Goal: Task Accomplishment & Management: Complete application form

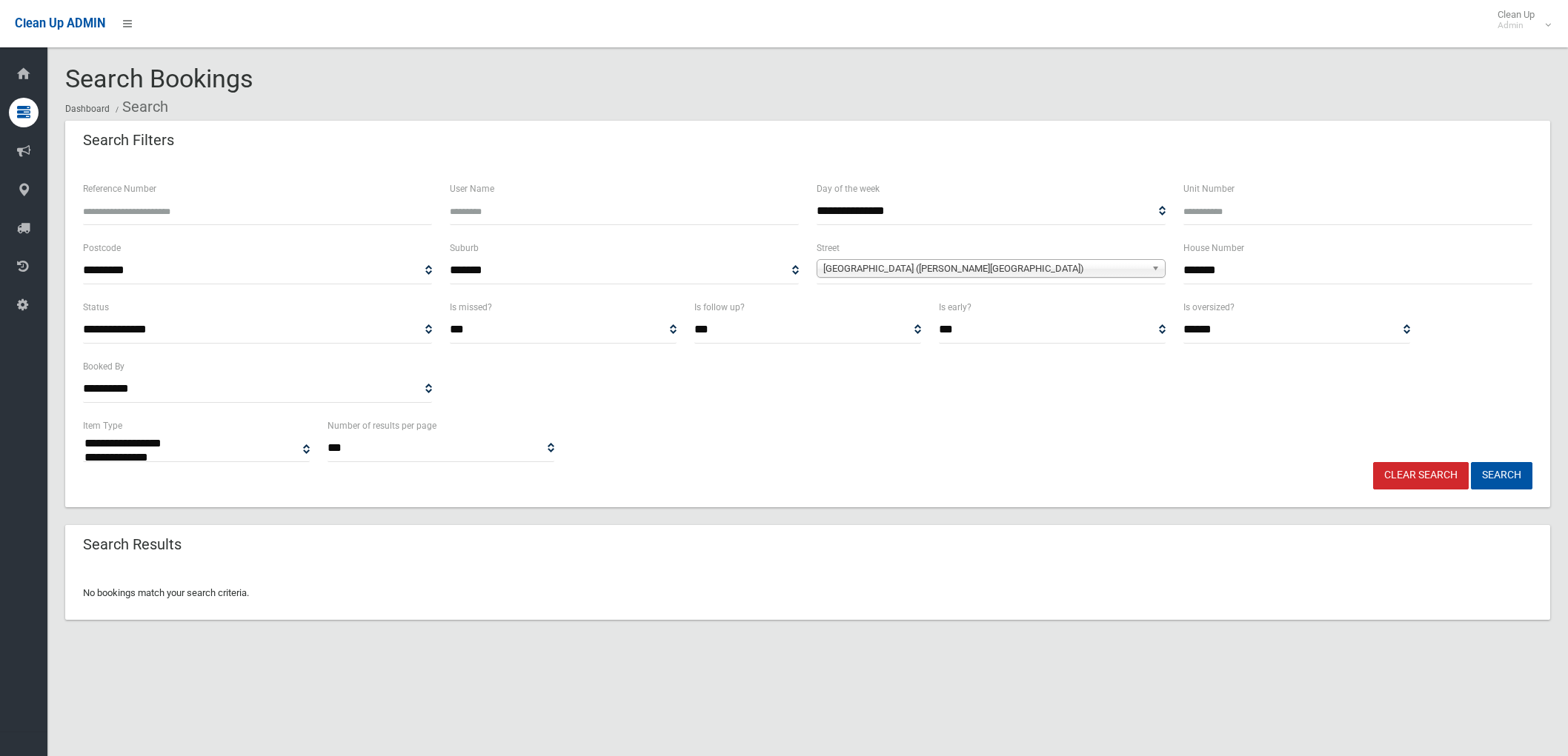
select select
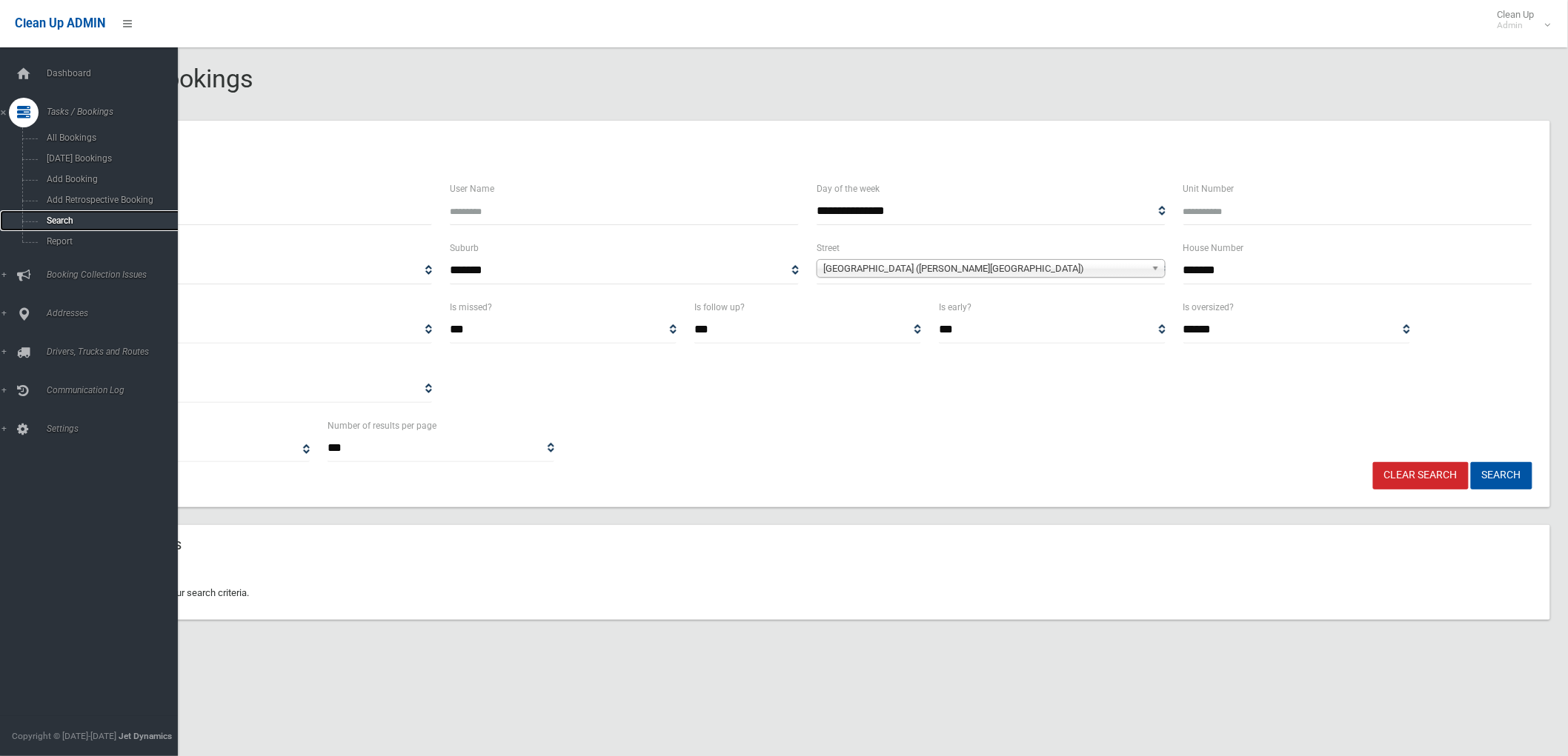
click at [60, 222] on span "Search" at bounding box center [110, 221] width 136 height 11
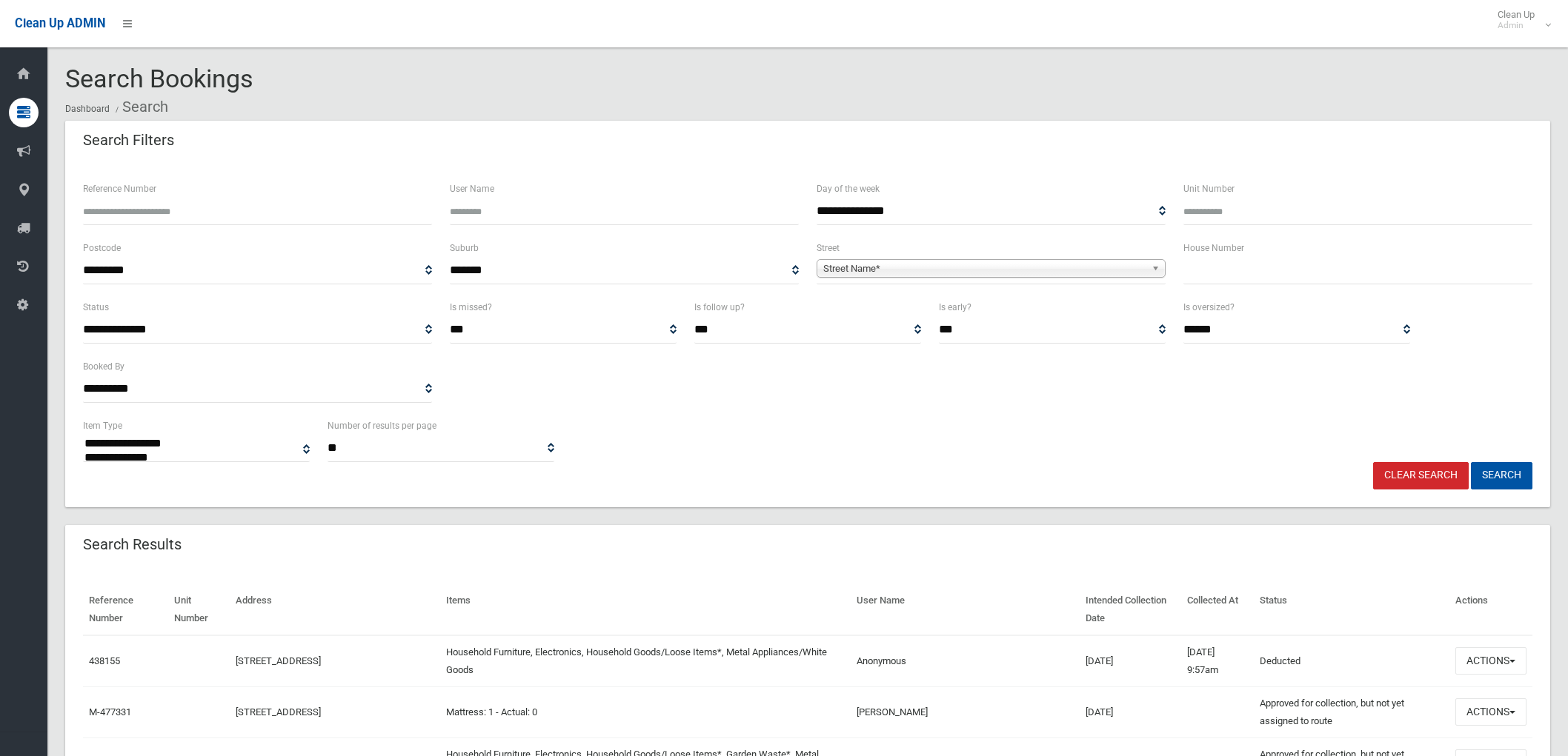
select select
click at [1149, 263] on link "Street Name*" at bounding box center [991, 268] width 349 height 19
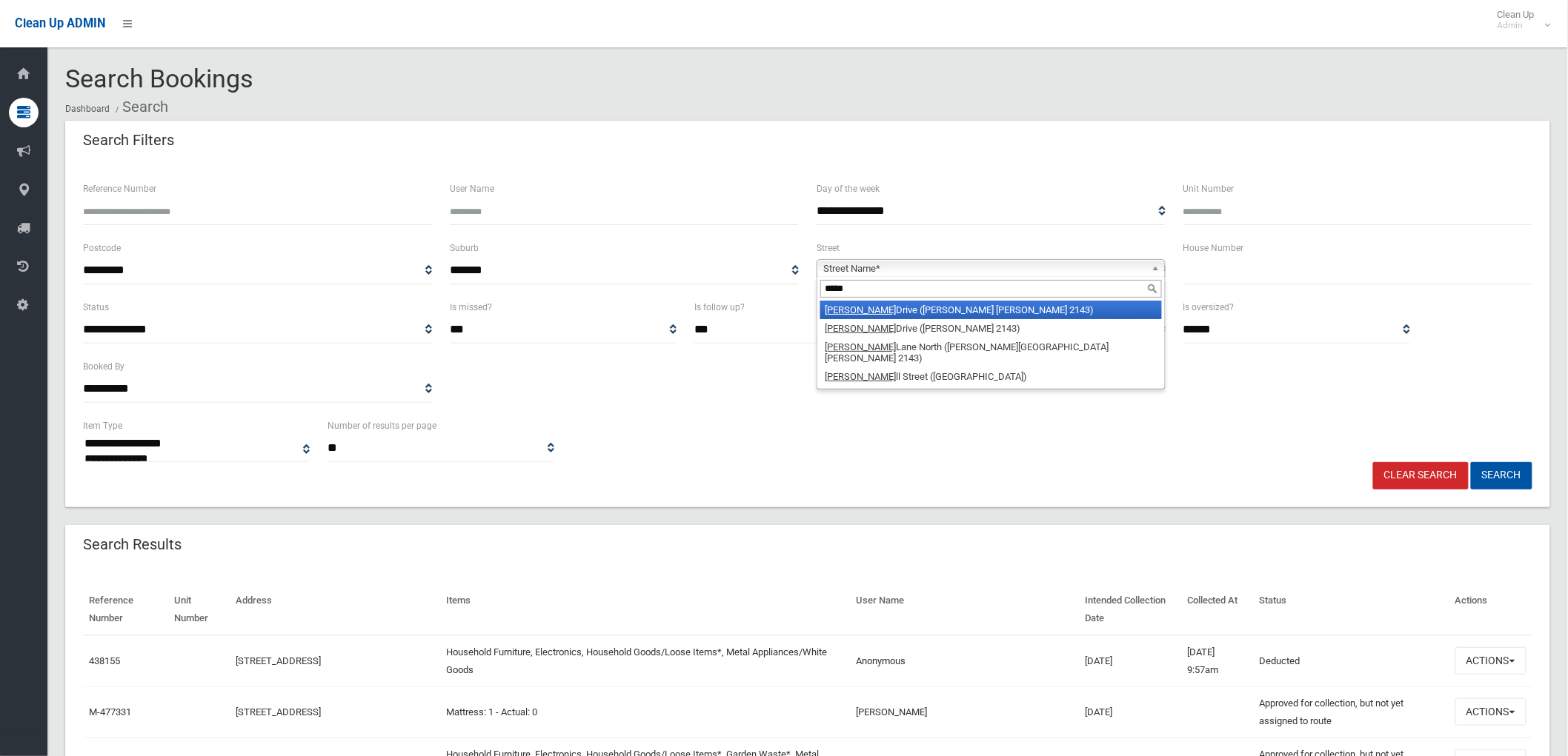
type input "******"
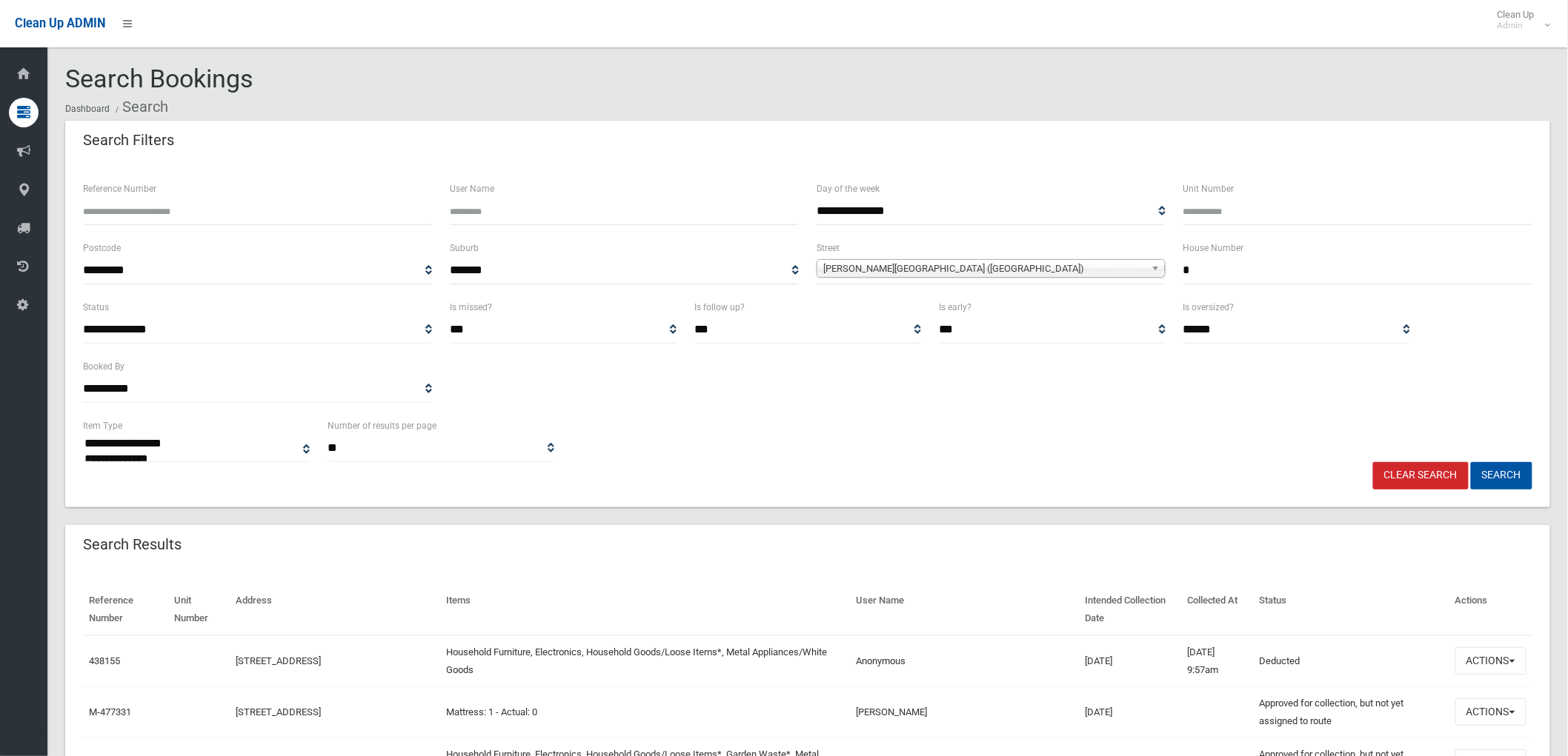
type input "*"
click at [1471, 462] on button "Search" at bounding box center [1502, 476] width 62 height 27
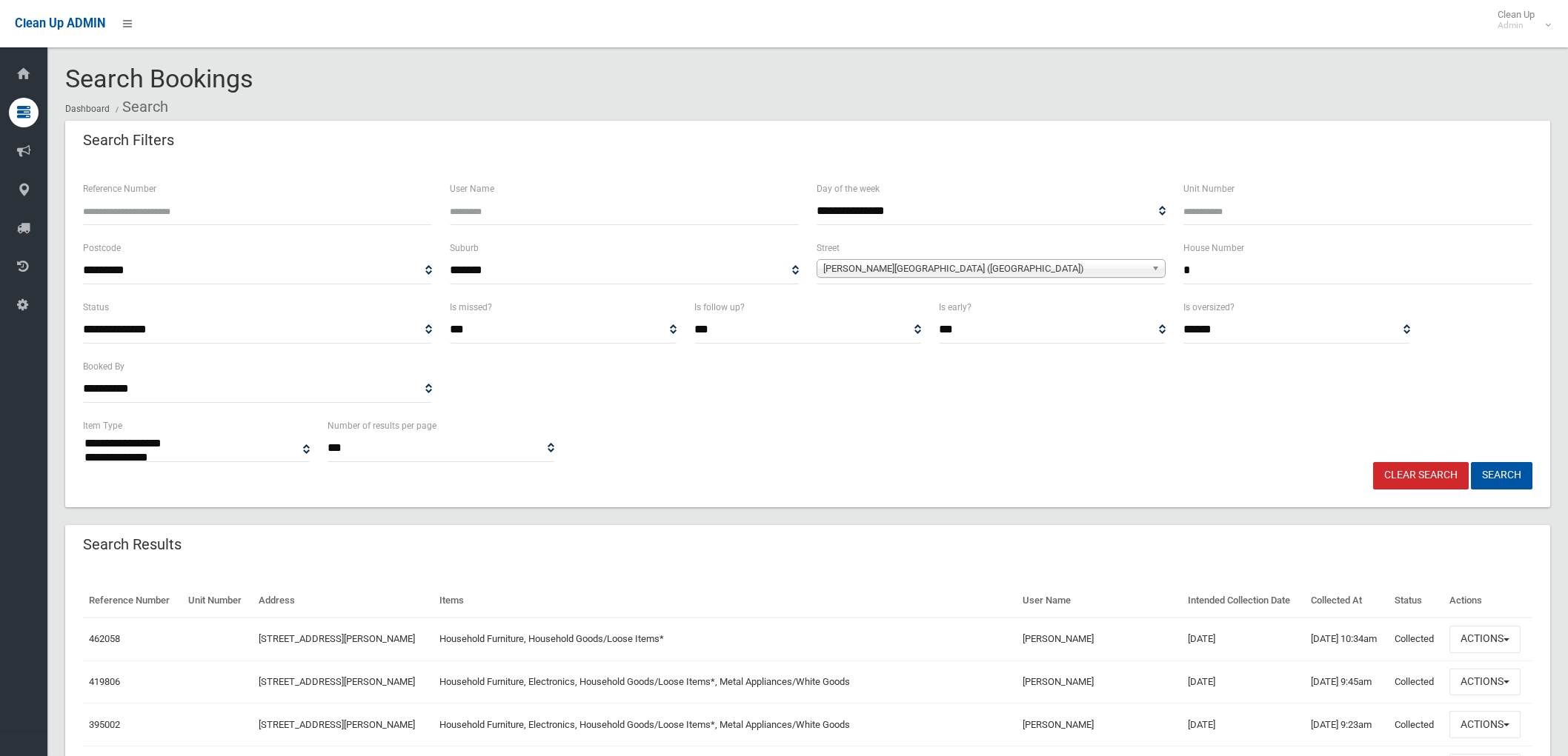
select select
click at [1514, 642] on button "Actions" at bounding box center [1485, 639] width 71 height 27
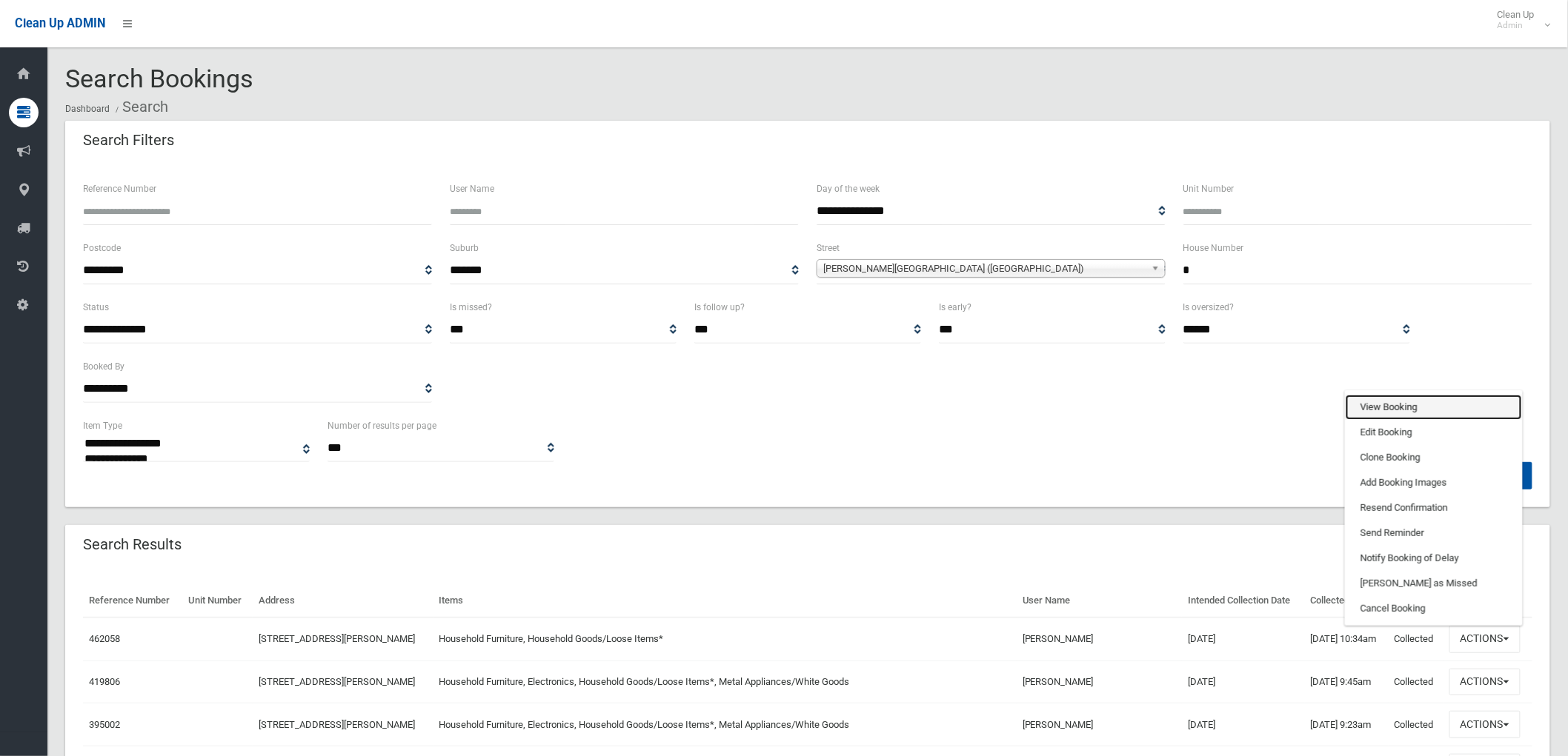
click at [1401, 401] on link "View Booking" at bounding box center [1434, 407] width 176 height 25
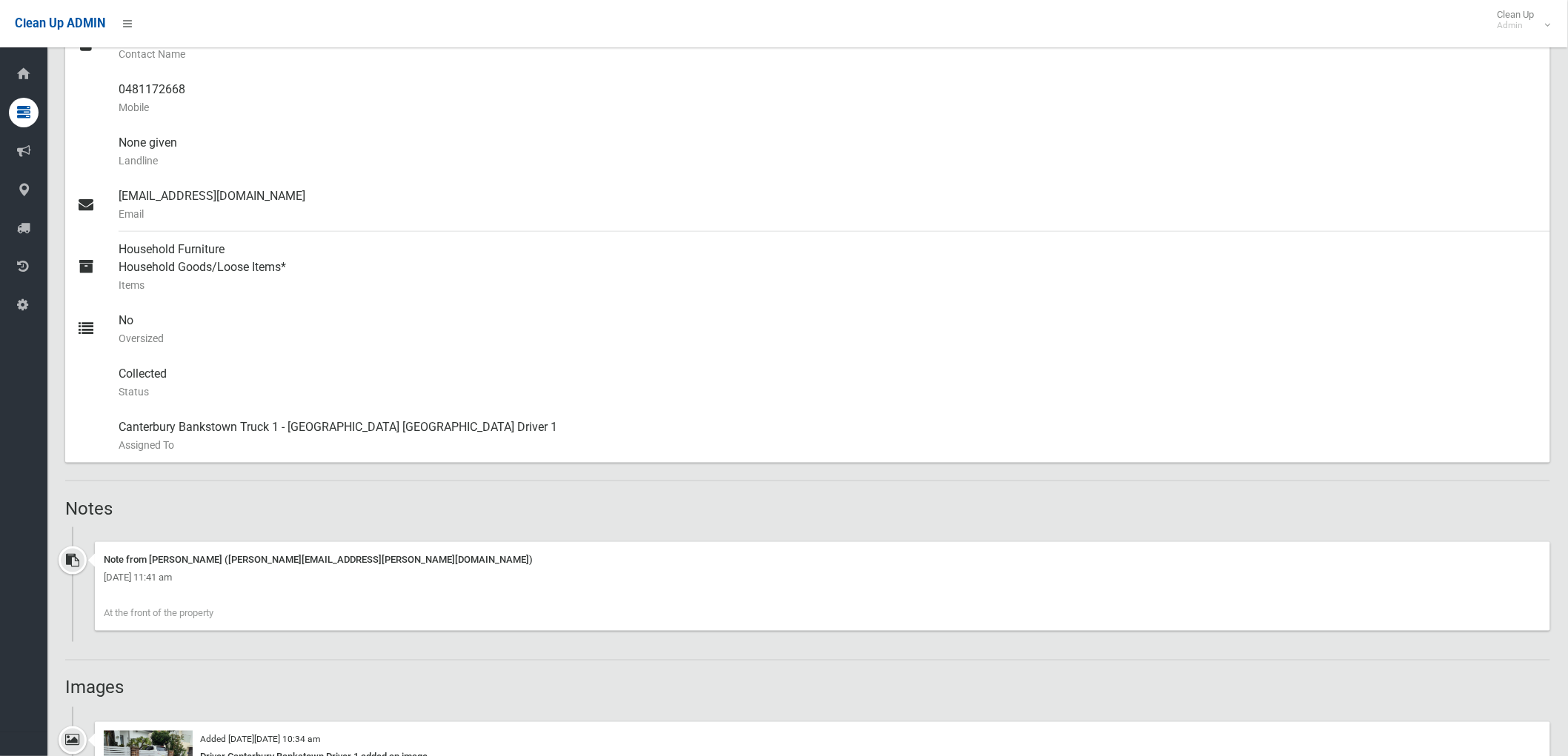
scroll to position [411, 0]
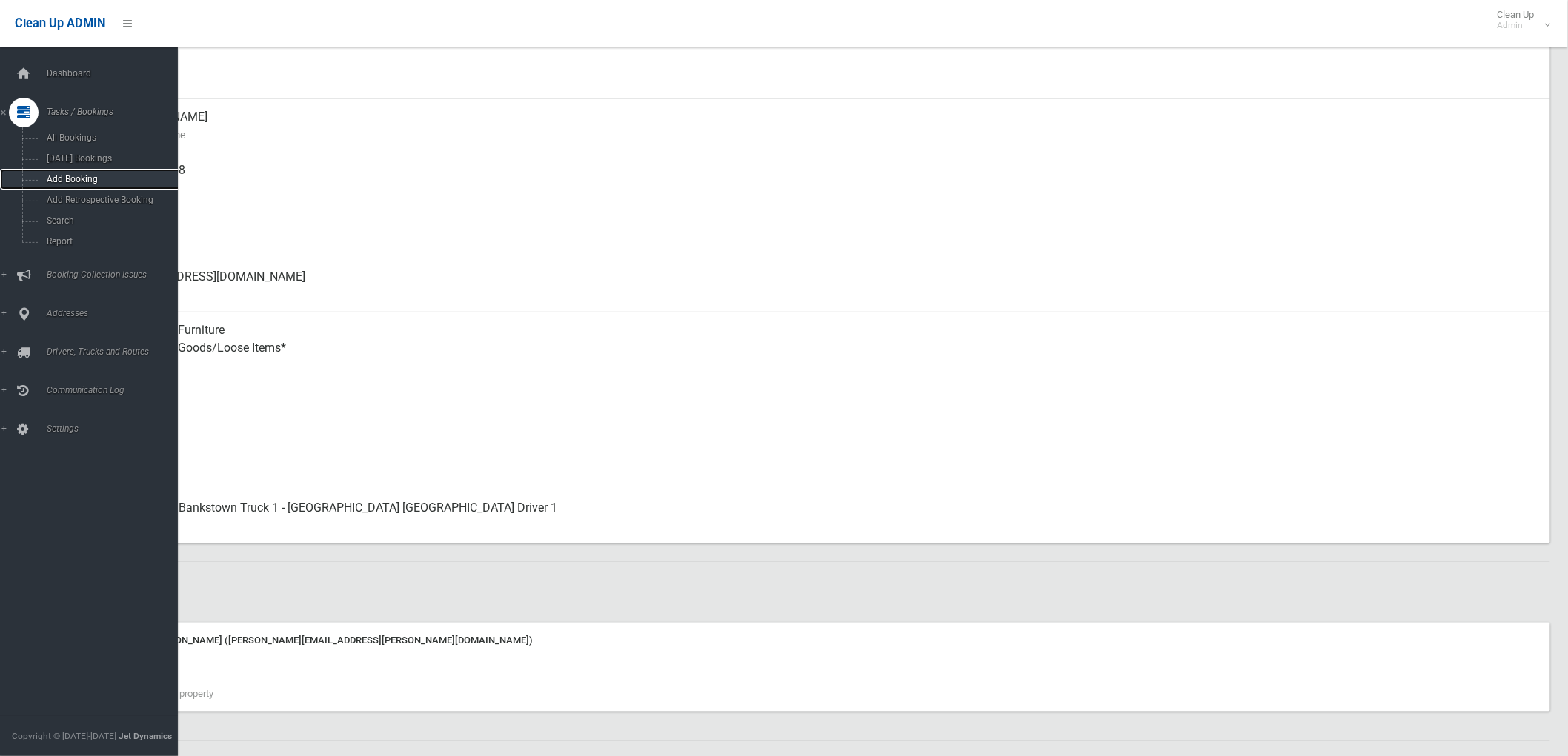
click at [70, 183] on span "Add Booking" at bounding box center [110, 179] width 136 height 11
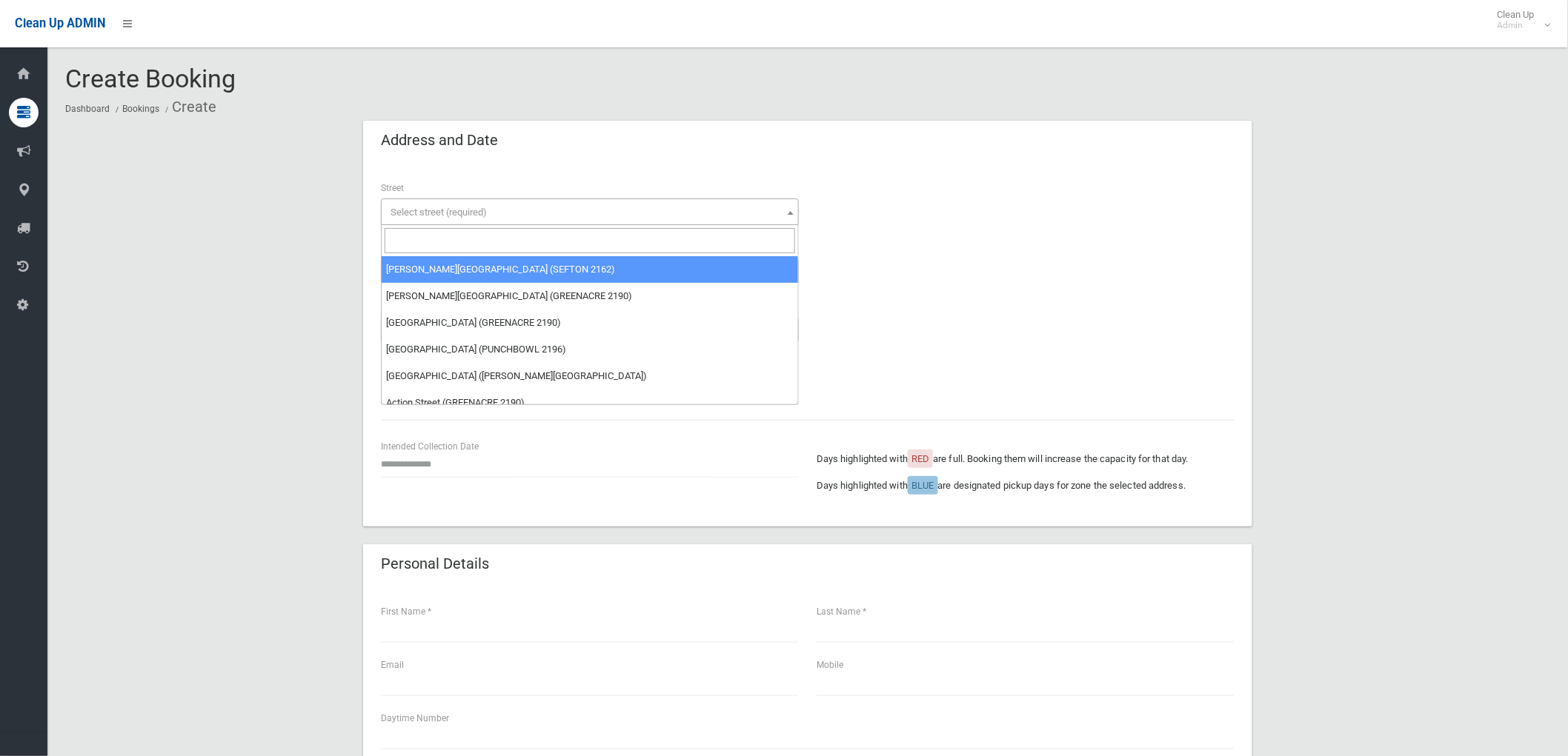
click at [481, 219] on span "Select street (required)" at bounding box center [589, 212] width 411 height 21
click at [471, 246] on input "search" at bounding box center [589, 240] width 411 height 25
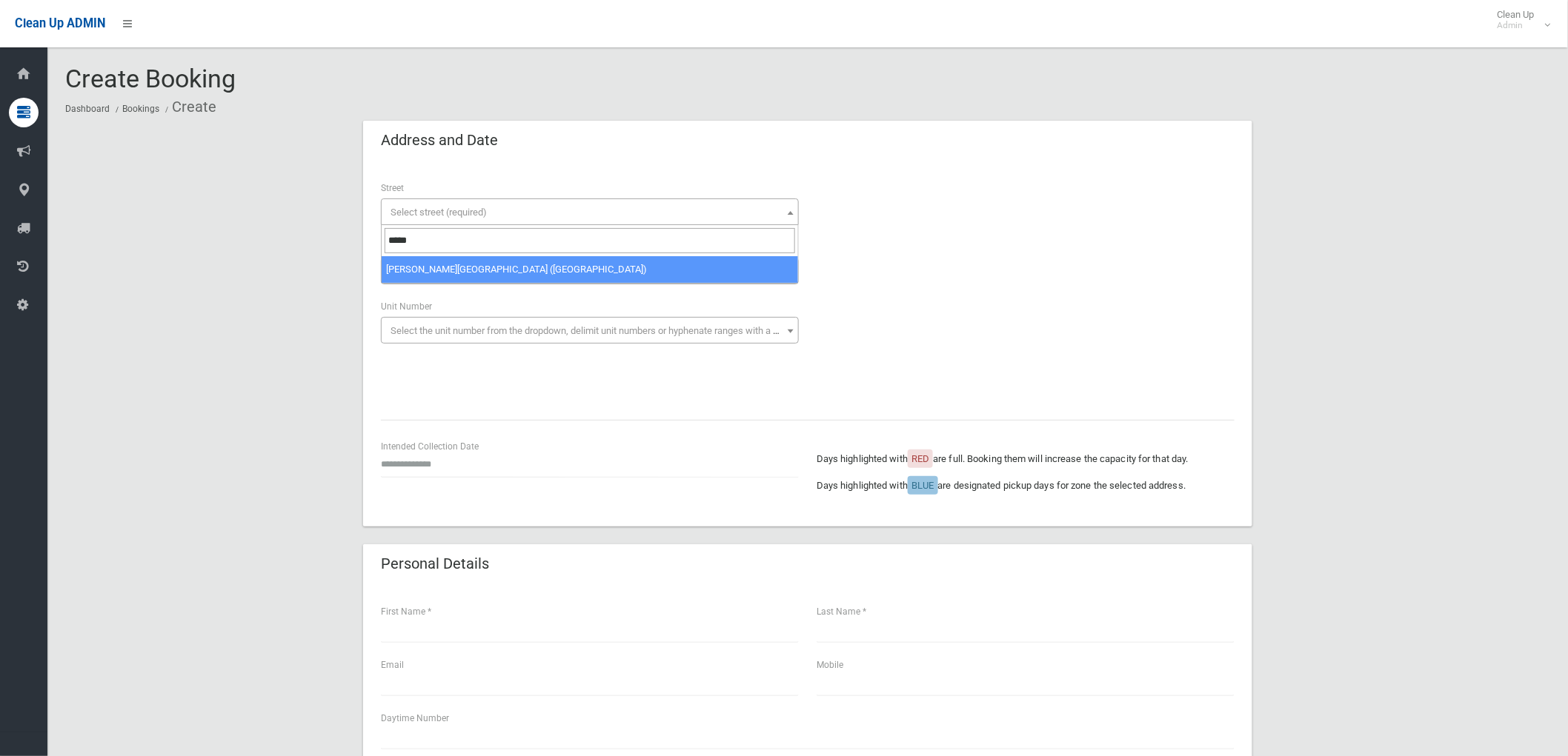
type input "******"
select select "****"
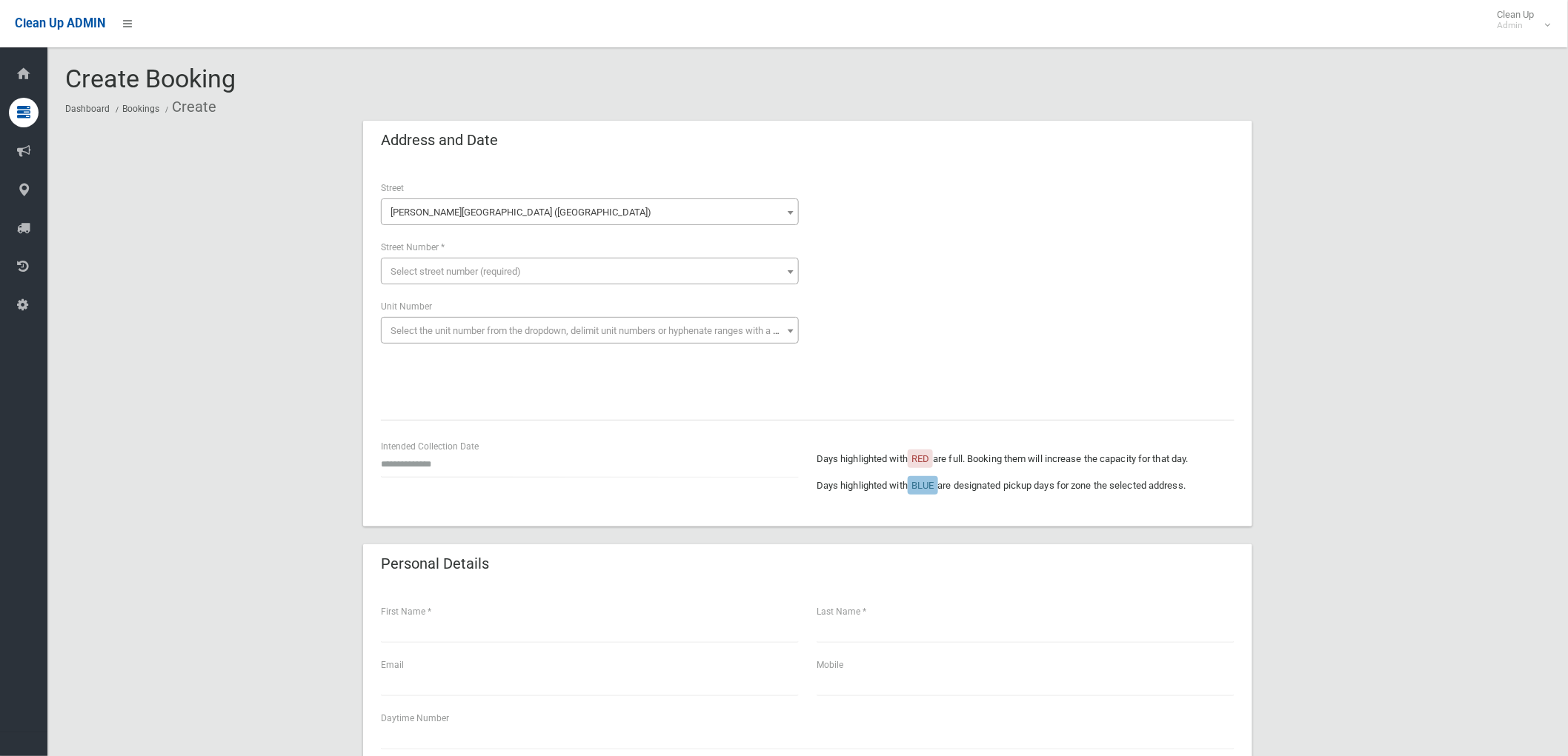
click at [460, 274] on span "Select street number (required)" at bounding box center [455, 271] width 130 height 11
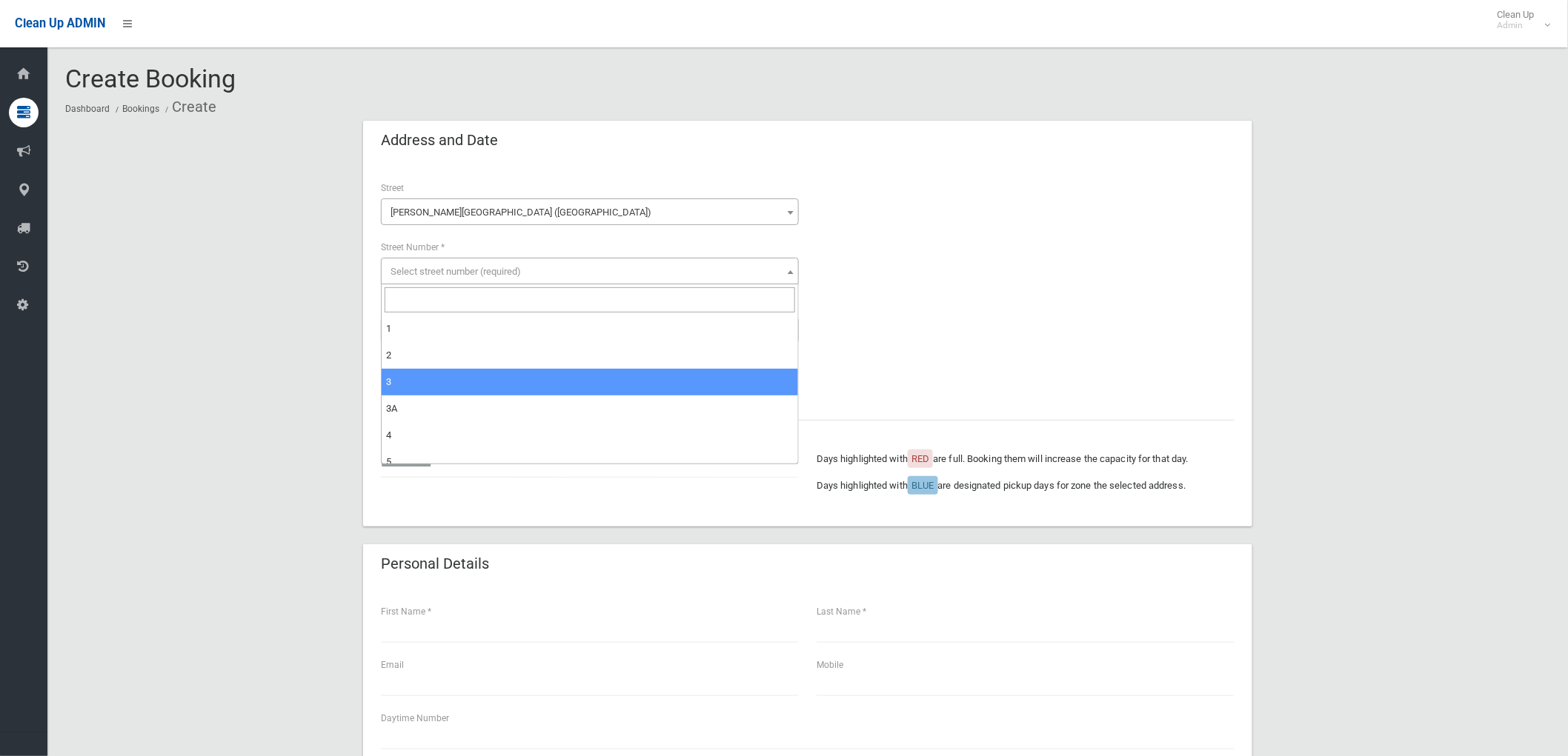
select select "*"
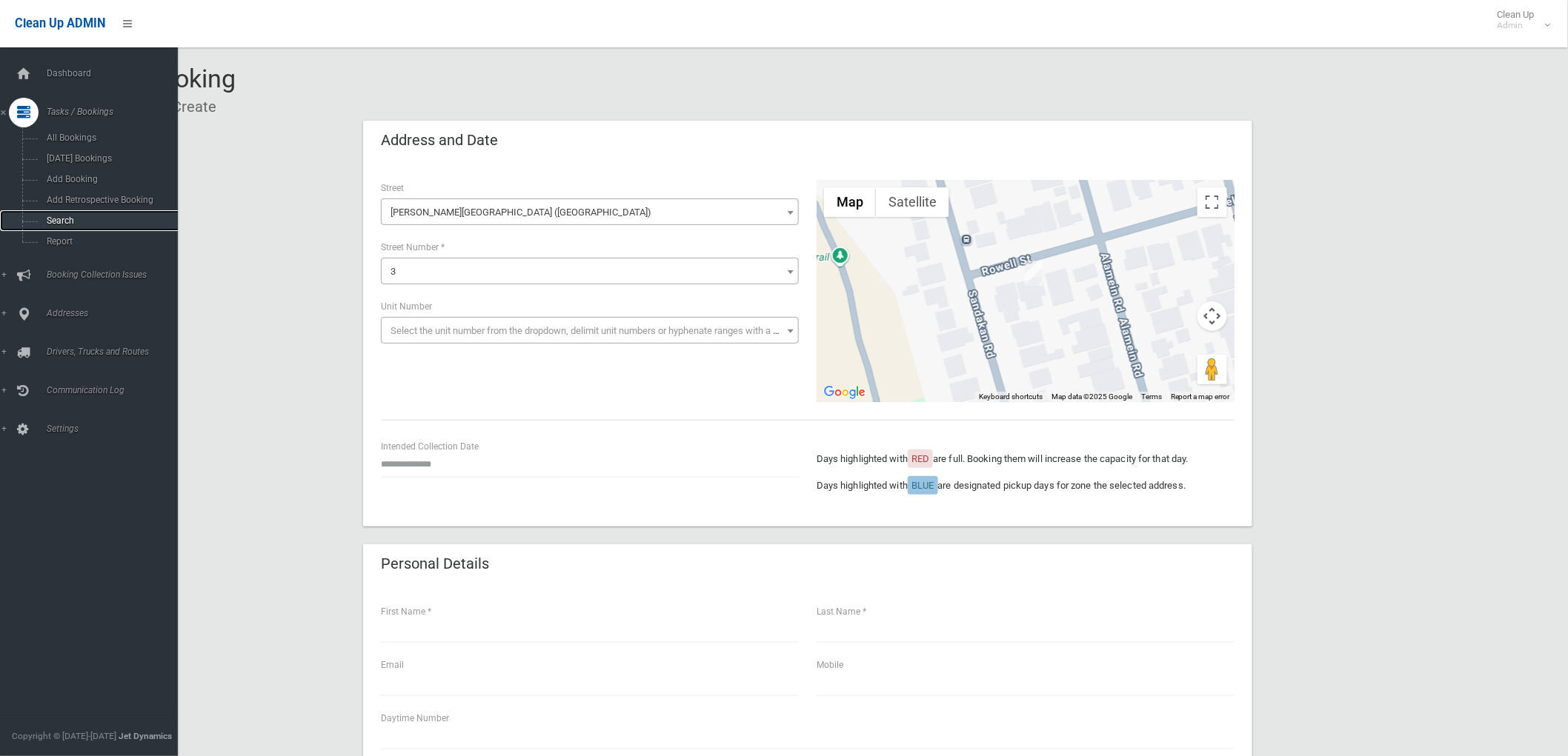
click at [57, 216] on span "Search" at bounding box center [110, 221] width 136 height 11
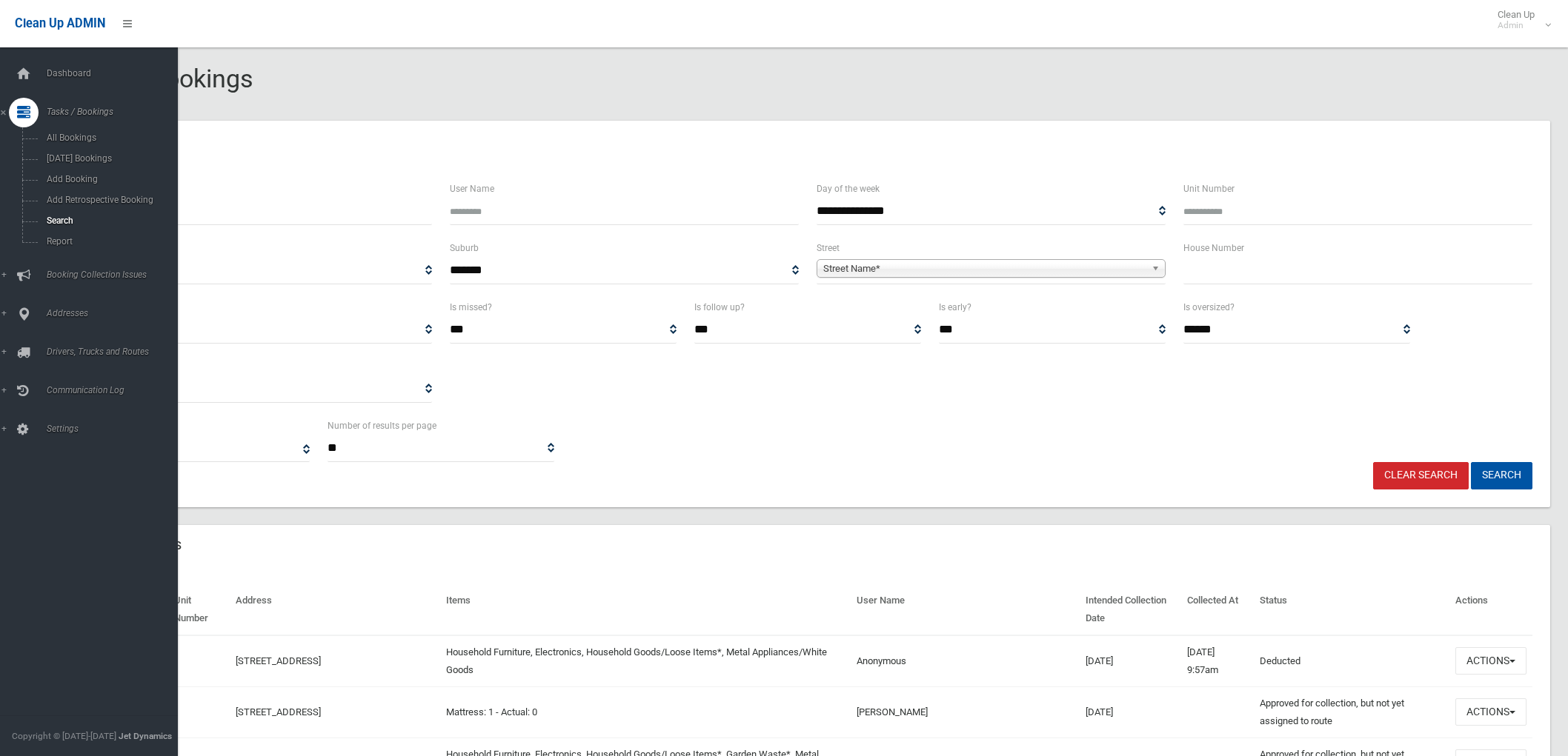
select select
